Goal: Book appointment/travel/reservation

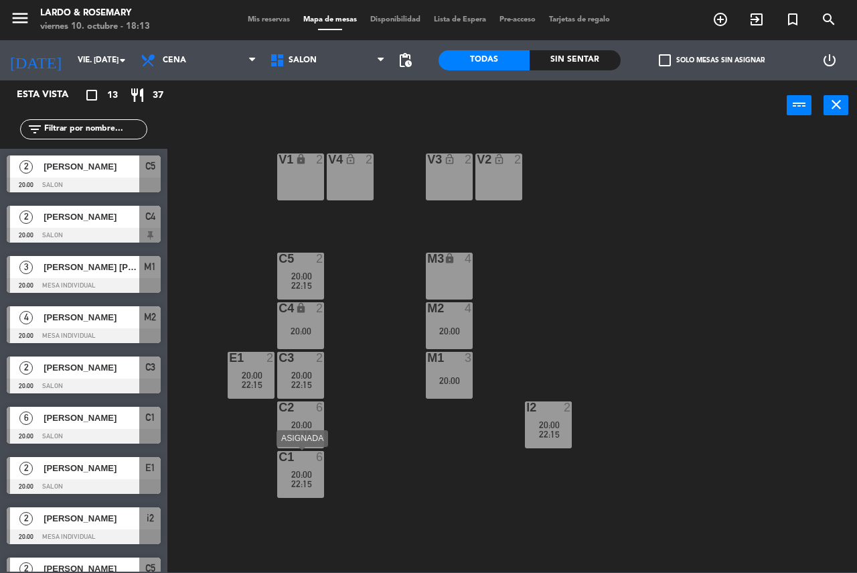
click at [301, 465] on div "C1 6 20:00 22:15" at bounding box center [300, 474] width 47 height 47
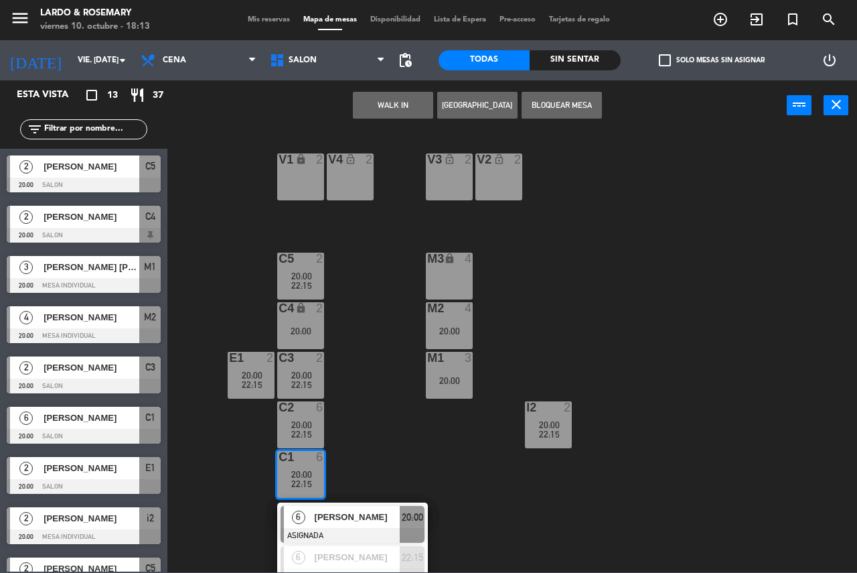
click at [373, 459] on div "V1 lock 2 V2 lock_open 2 V3 lock_open 2 V4 lock_open 2 C5 2 20:00 22:15 M3 lock…" at bounding box center [516, 351] width 681 height 442
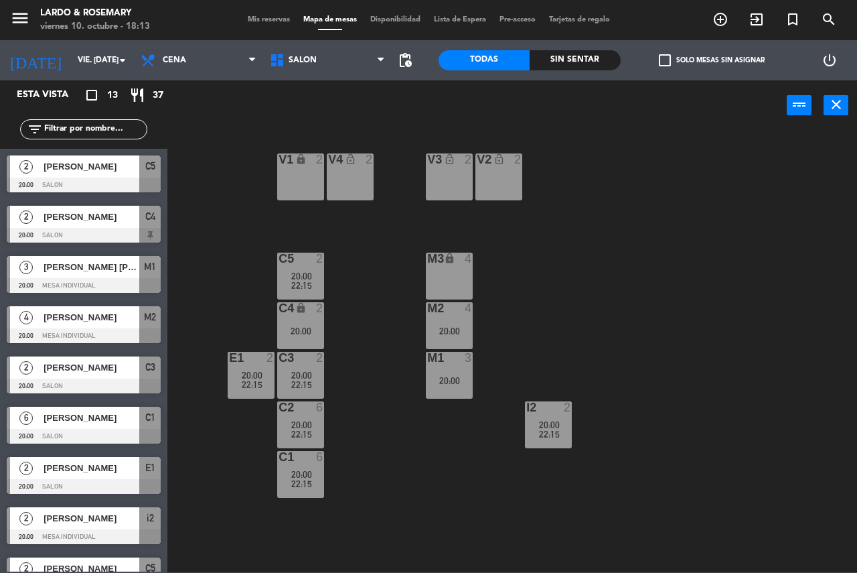
click at [303, 273] on span "20:00" at bounding box center [301, 276] width 21 height 11
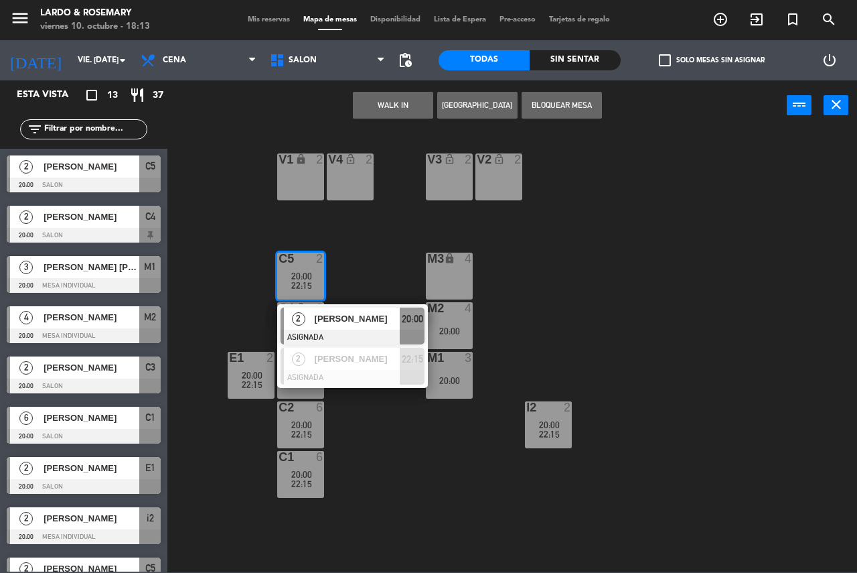
click at [400, 248] on div "V1 lock 2 V2 lock_open 2 V3 lock_open 2 V4 lock_open 2 C5 2 20:00 22:15 2 [PERS…" at bounding box center [516, 351] width 681 height 442
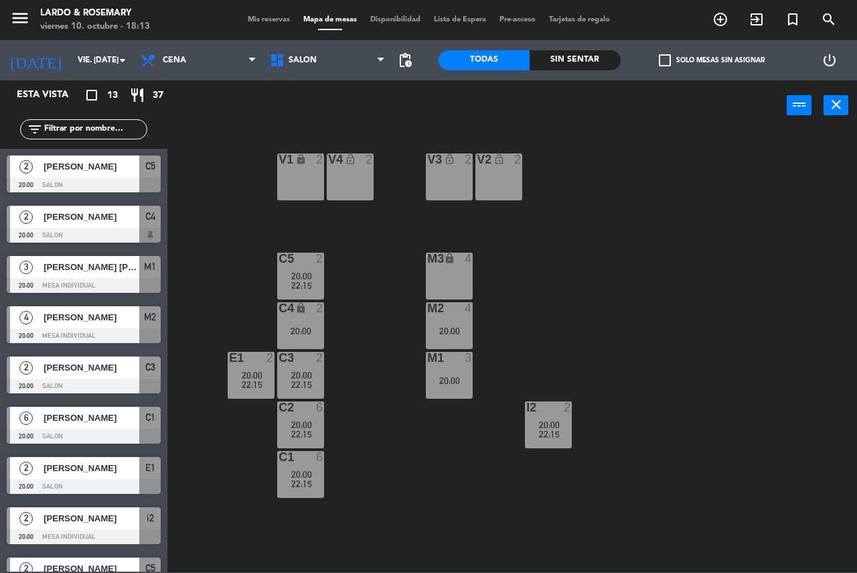
click at [317, 310] on div "2" at bounding box center [320, 308] width 8 height 12
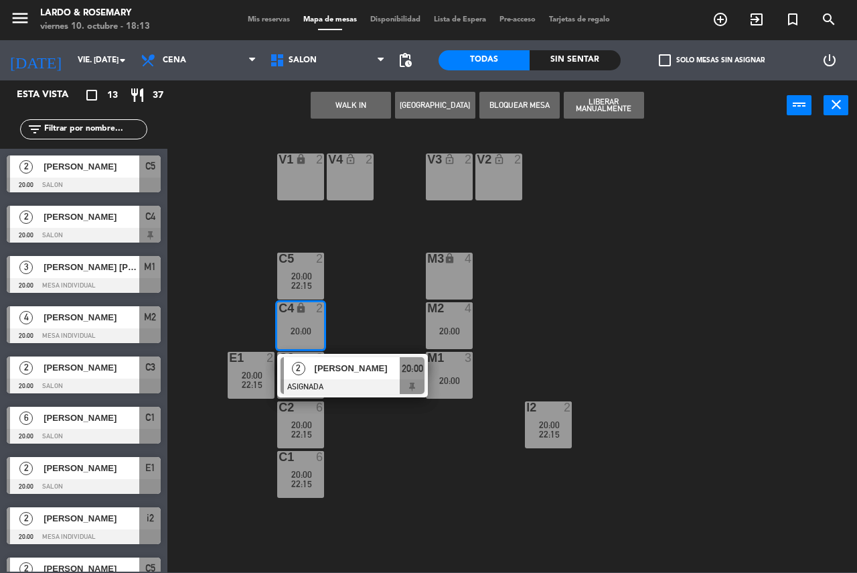
click at [372, 301] on div "V1 lock 2 V2 lock_open 2 V3 lock_open 2 V4 lock_open 2 C5 2 20:00 22:15 M3 lock…" at bounding box center [516, 351] width 681 height 442
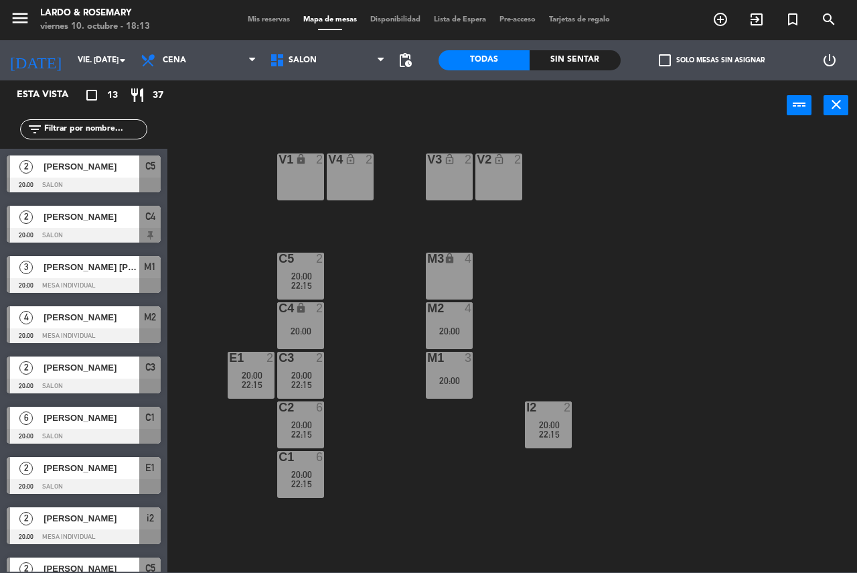
click at [270, 363] on div "2" at bounding box center [271, 358] width 8 height 12
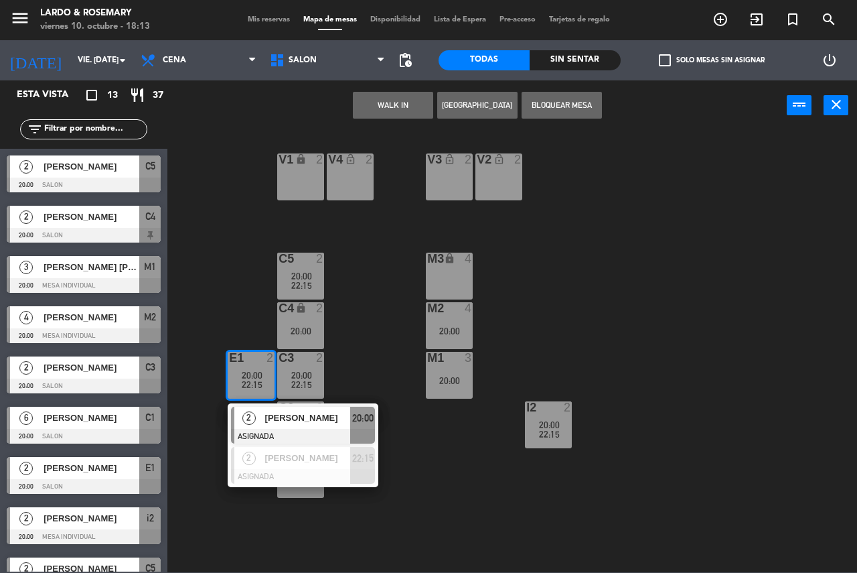
click at [405, 336] on div "V1 lock 2 V2 lock_open 2 V3 lock_open 2 V4 lock_open 2 C5 2 20:00 22:15 M3 lock…" at bounding box center [516, 351] width 681 height 442
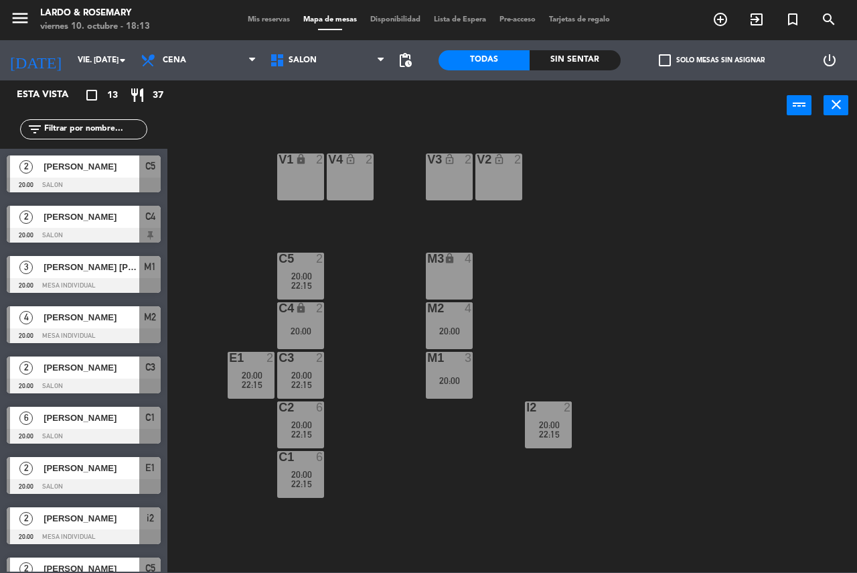
click at [311, 382] on div "22:15" at bounding box center [300, 384] width 47 height 9
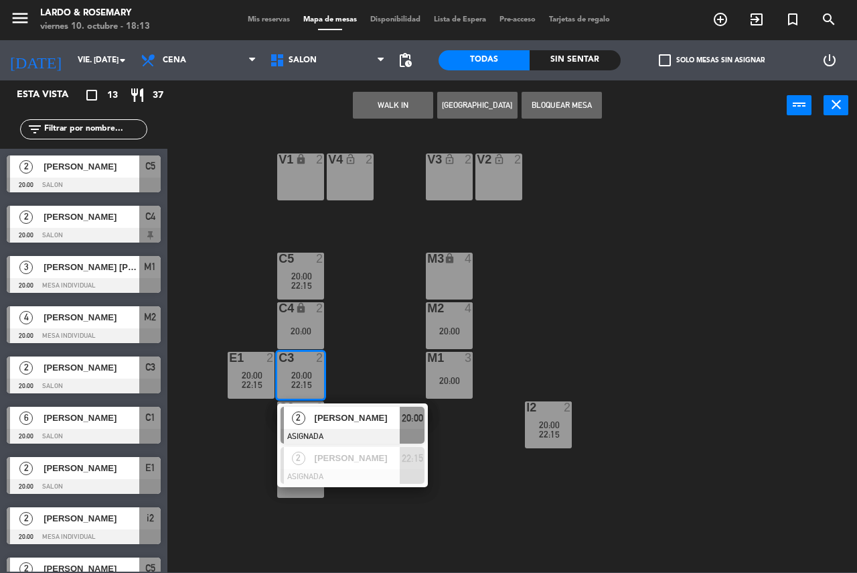
click at [386, 354] on div "V1 lock 2 V2 lock_open 2 V3 lock_open 2 V4 lock_open 2 C5 2 20:00 22:15 M3 lock…" at bounding box center [516, 351] width 681 height 442
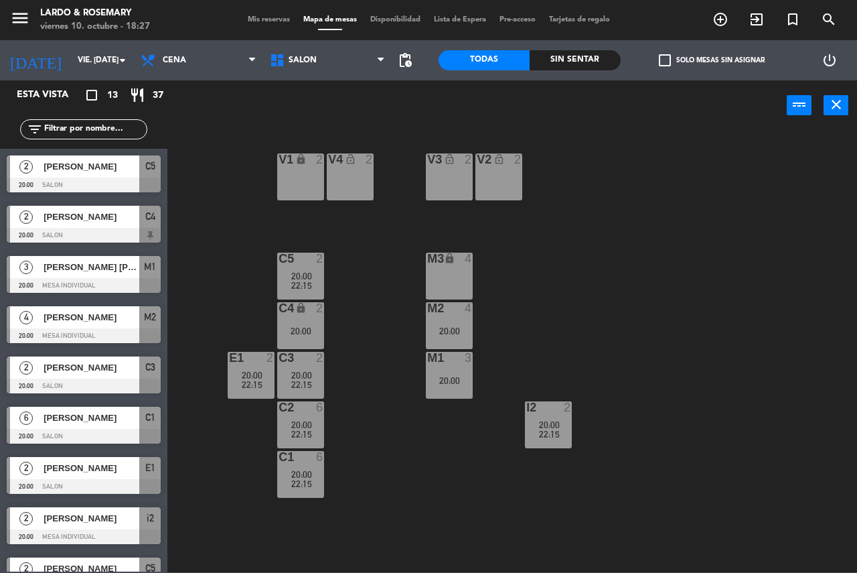
drag, startPoint x: 515, startPoint y: 435, endPoint x: 534, endPoint y: 433, distance: 19.6
click at [539, 431] on div "V1 lock 2 V2 lock_open 2 V3 lock_open 2 V4 lock_open 2 C5 2 20:00 22:15 M3 lock…" at bounding box center [516, 351] width 681 height 442
